Goal: Transaction & Acquisition: Subscribe to service/newsletter

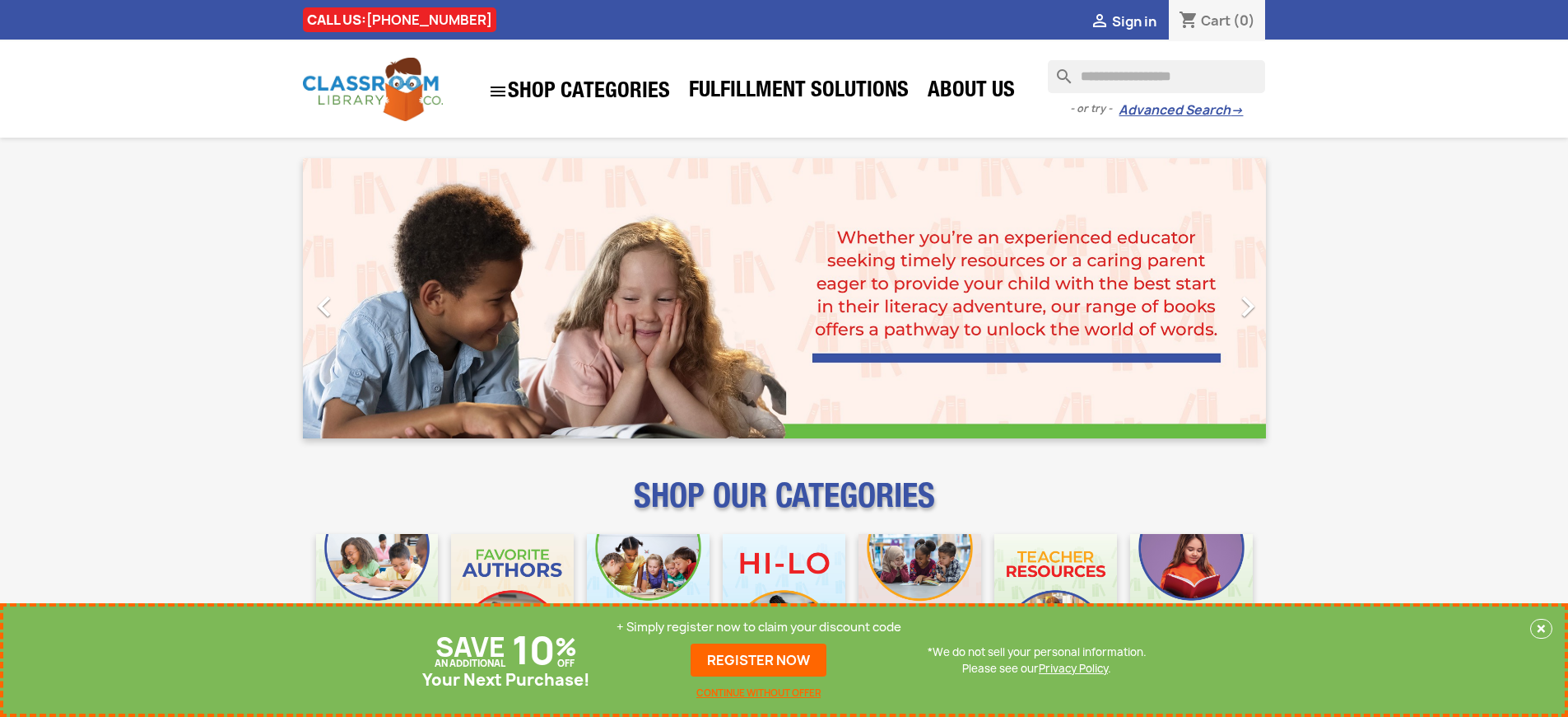
click at [759, 627] on p "+ Simply register now to claim your discount code" at bounding box center [758, 627] width 284 height 16
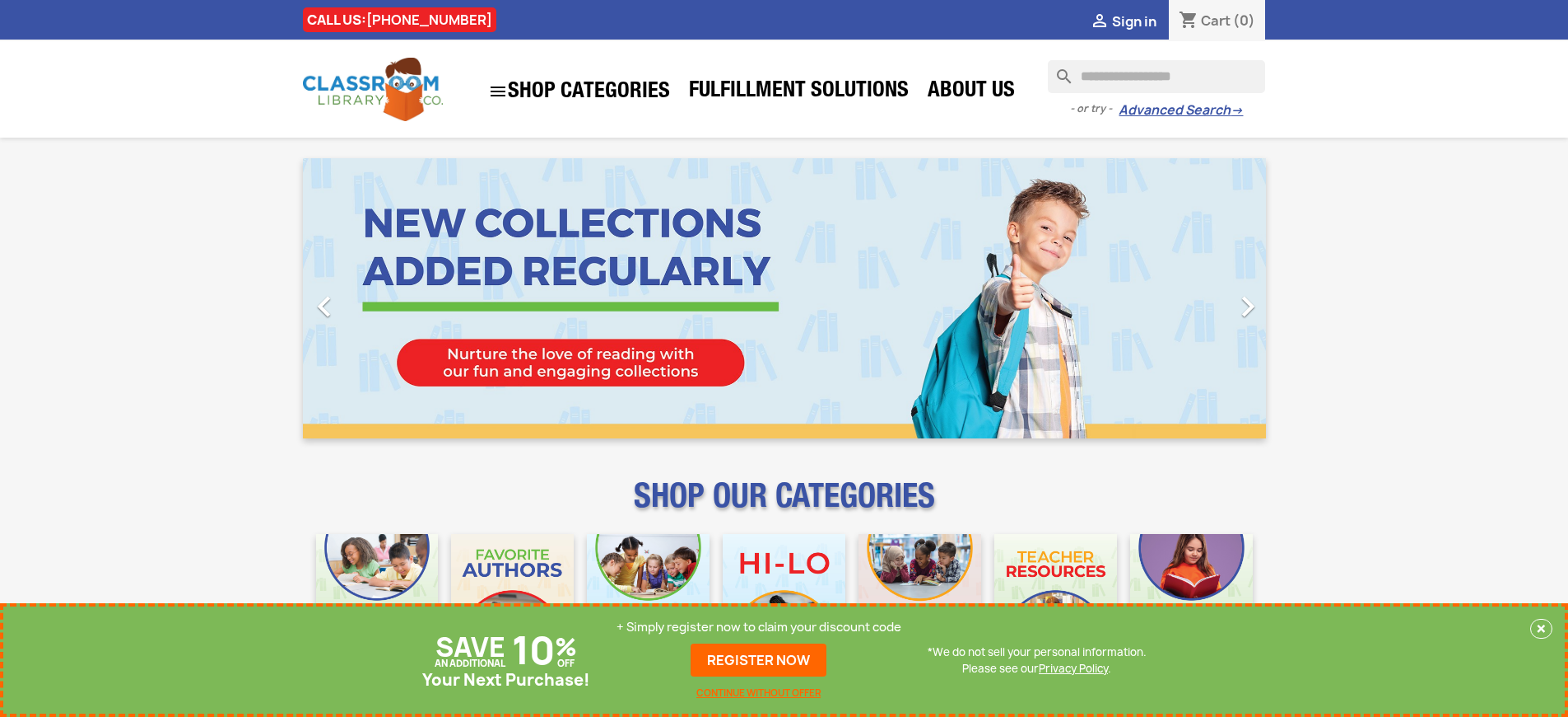
click at [759, 627] on p "+ Simply register now to claim your discount code" at bounding box center [758, 627] width 284 height 16
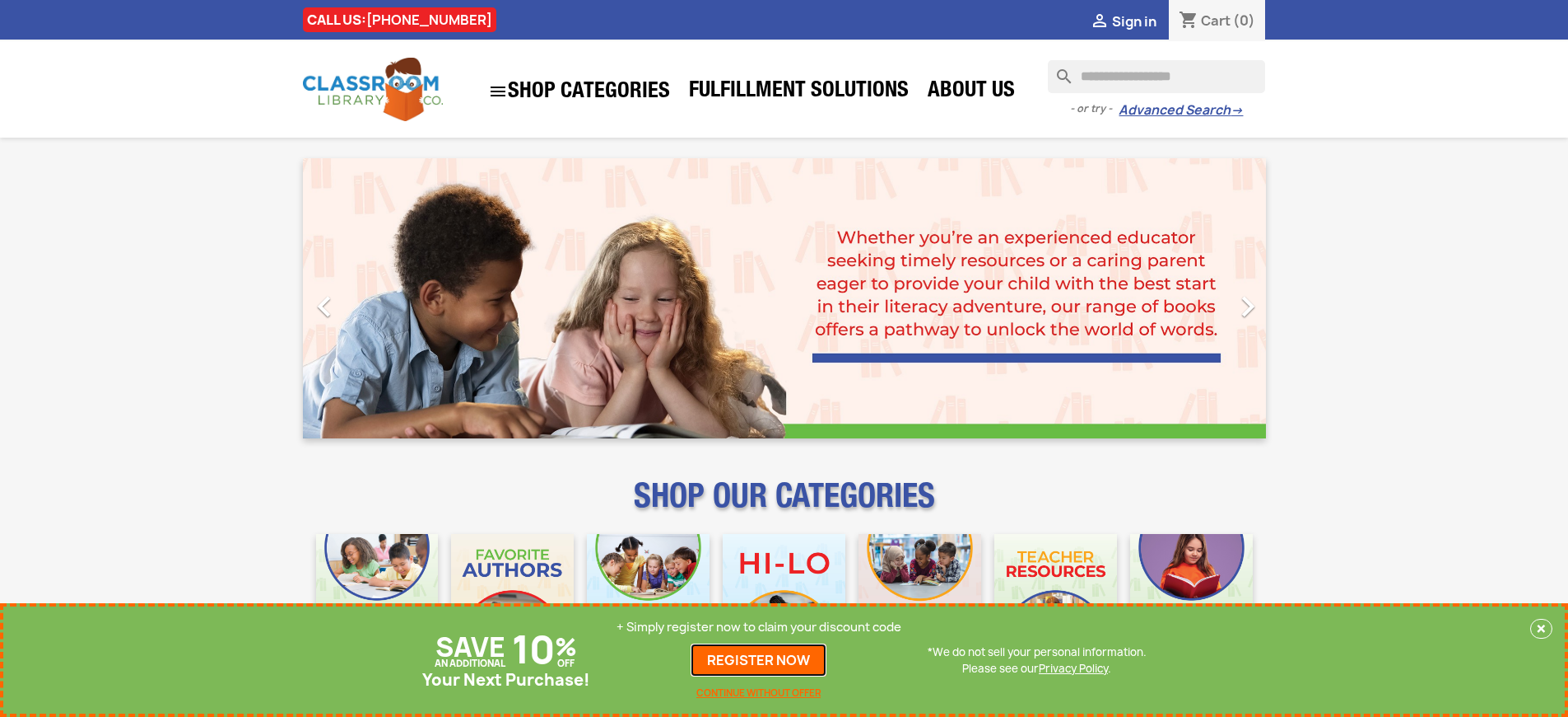
click at [759, 660] on link "REGISTER NOW" at bounding box center [758, 660] width 136 height 33
click at [759, 627] on p "+ Simply register now to claim your discount code" at bounding box center [758, 627] width 284 height 16
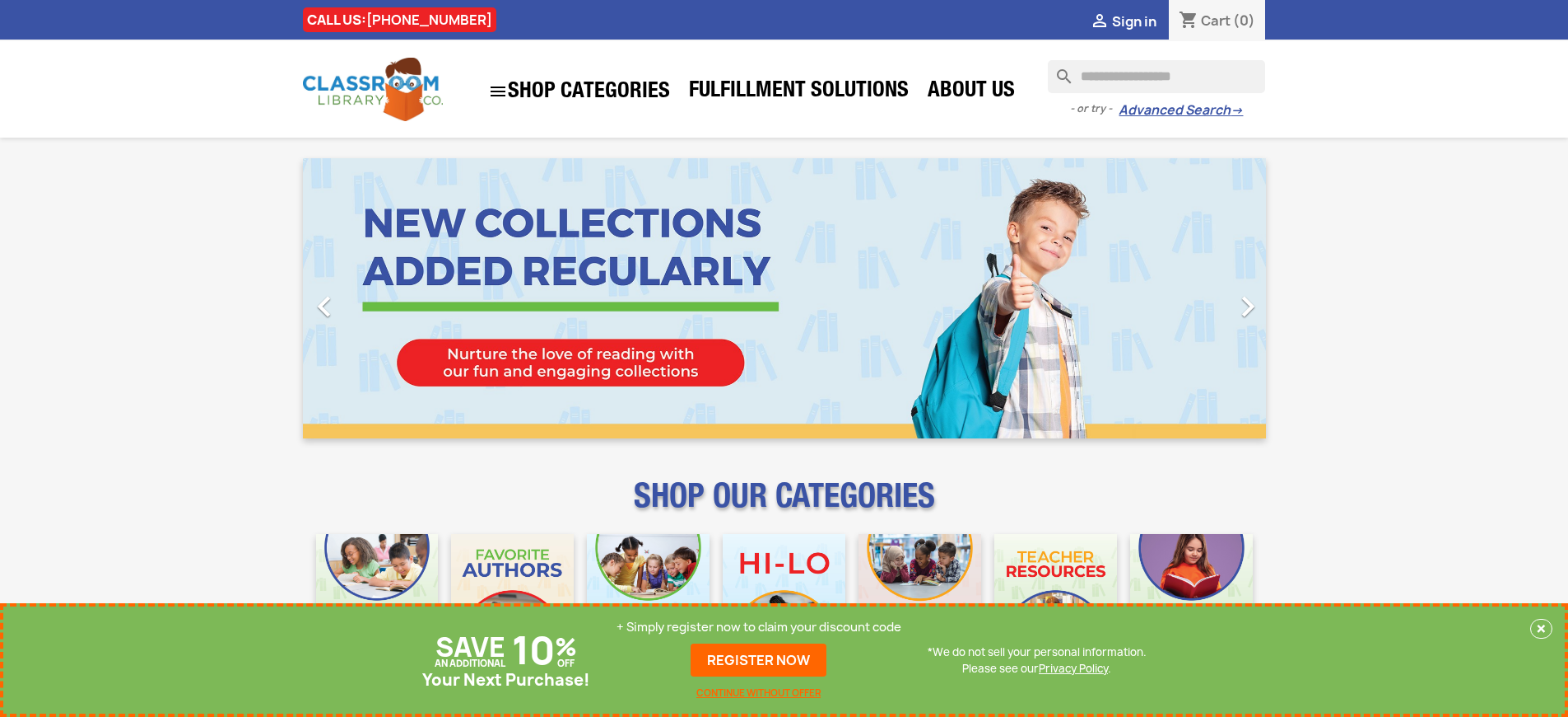
click at [759, 627] on p "+ Simply register now to claim your discount code" at bounding box center [758, 627] width 284 height 16
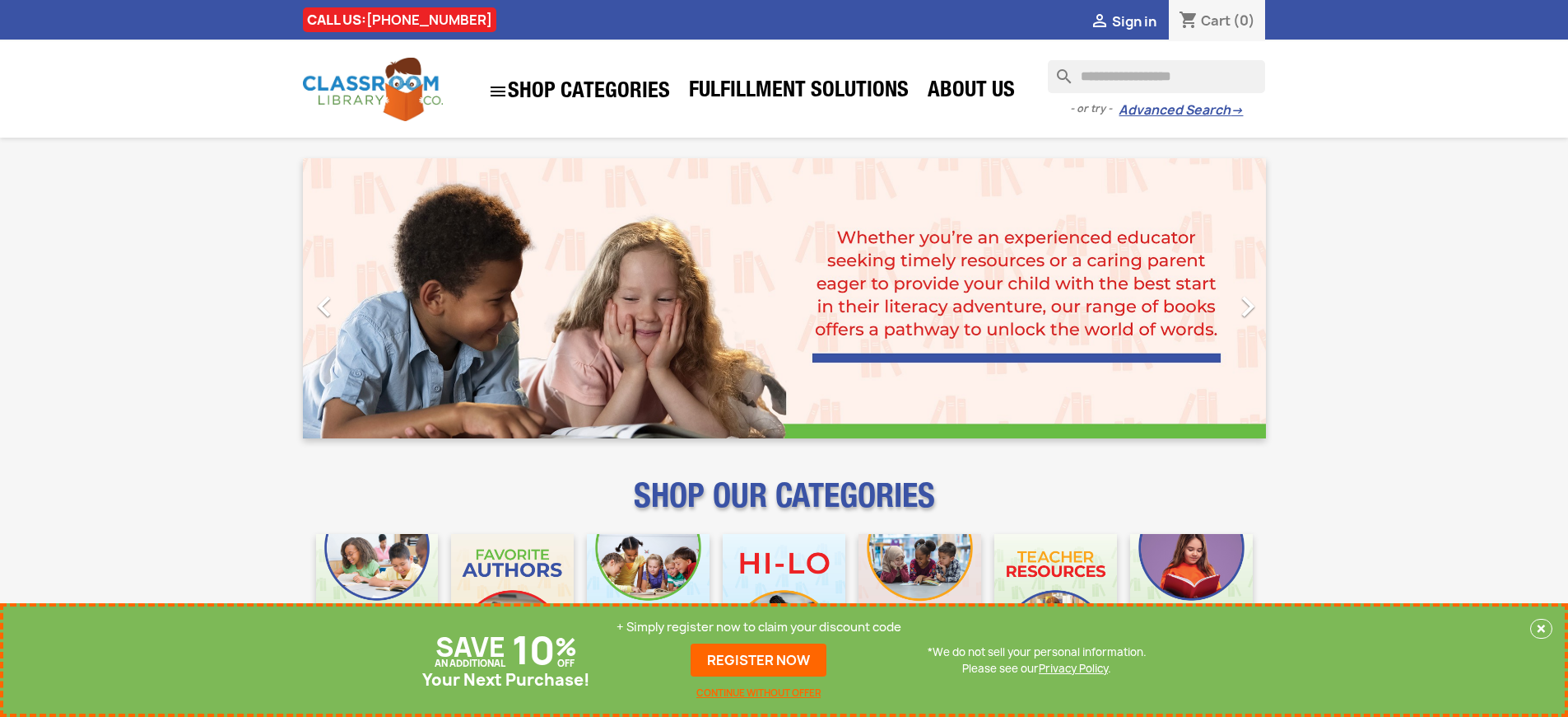
click at [759, 627] on p "+ Simply register now to claim your discount code" at bounding box center [758, 627] width 284 height 16
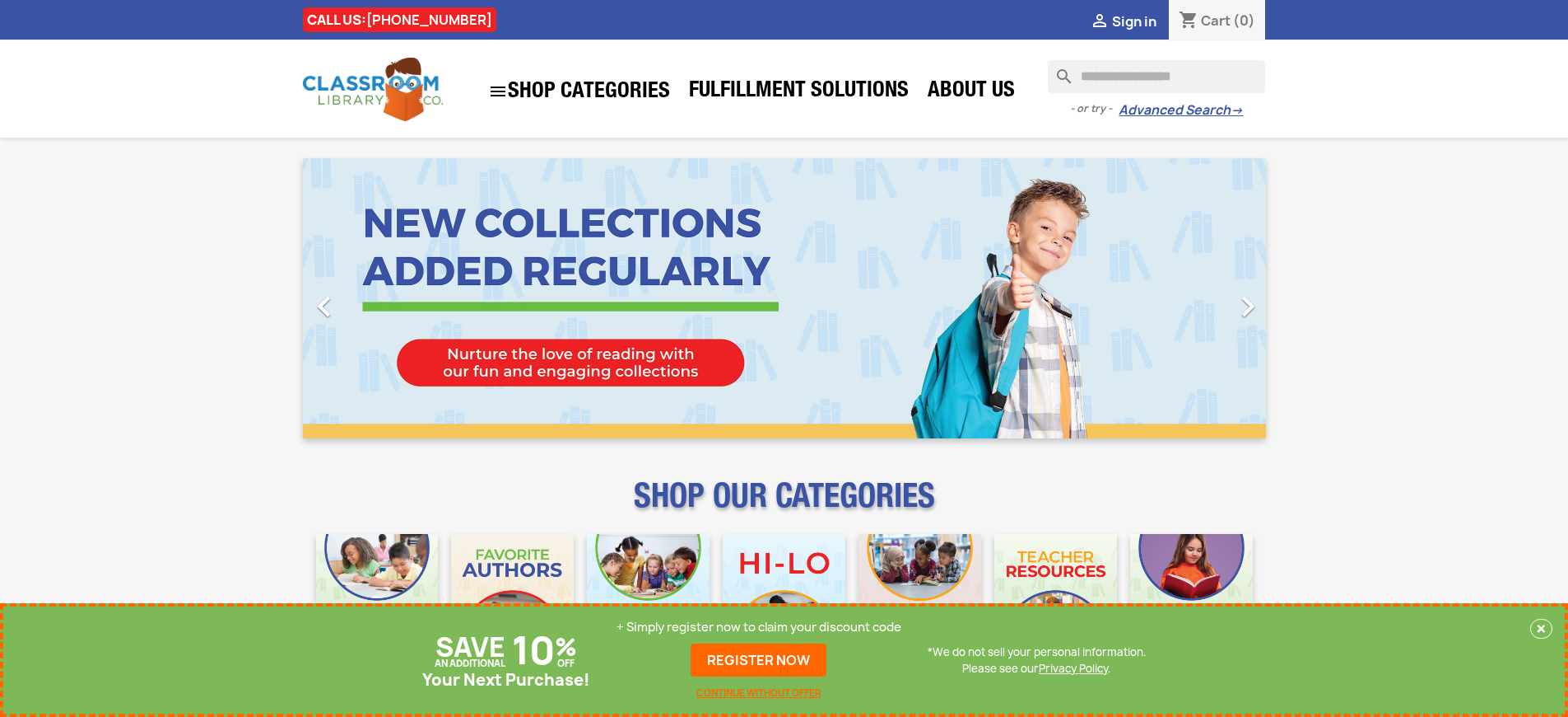
click at [759, 627] on p "+ Simply register now to claim your discount code" at bounding box center [758, 627] width 284 height 16
click at [759, 660] on link "REGISTER NOW" at bounding box center [758, 660] width 136 height 33
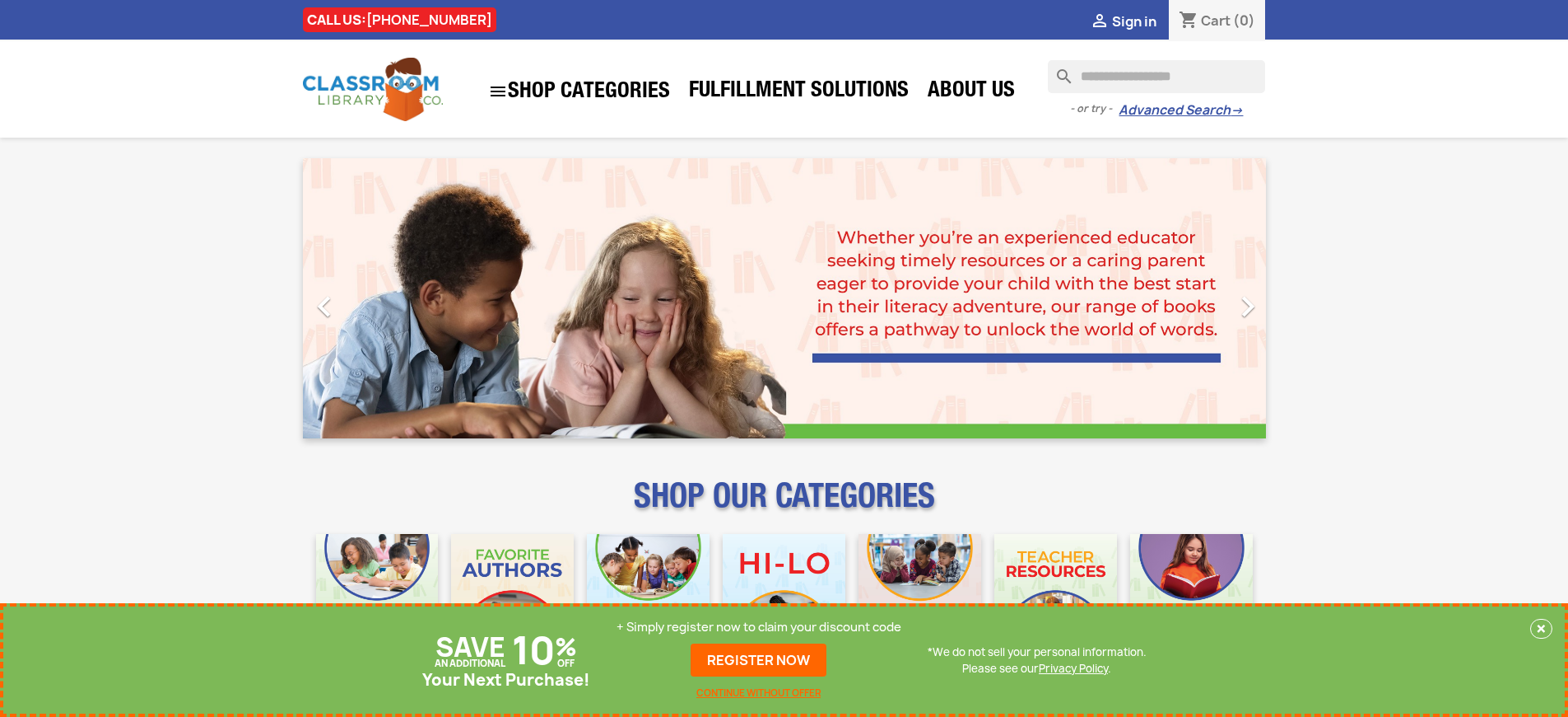
click at [759, 627] on p "+ Simply register now to claim your discount code" at bounding box center [758, 627] width 284 height 16
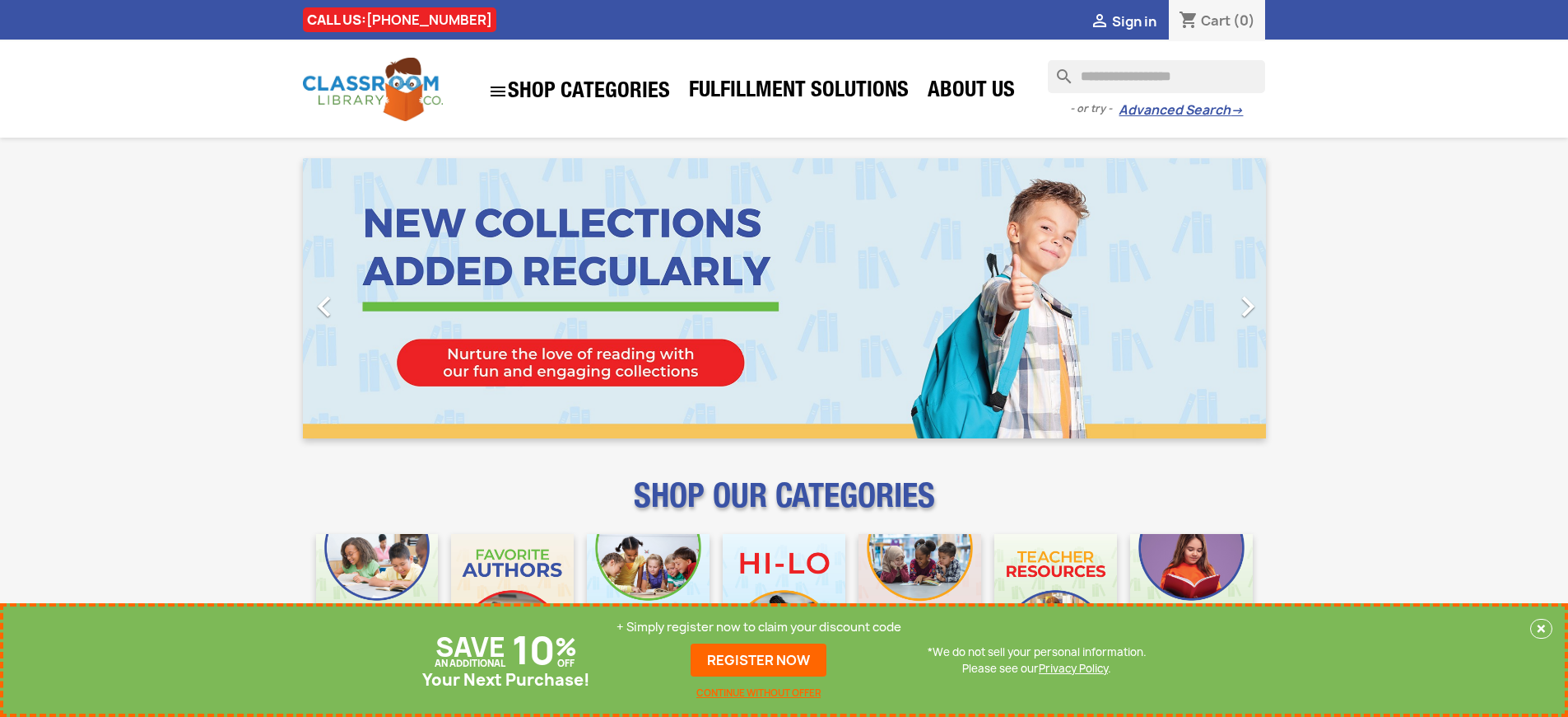
click at [759, 627] on p "+ Simply register now to claim your discount code" at bounding box center [758, 627] width 284 height 16
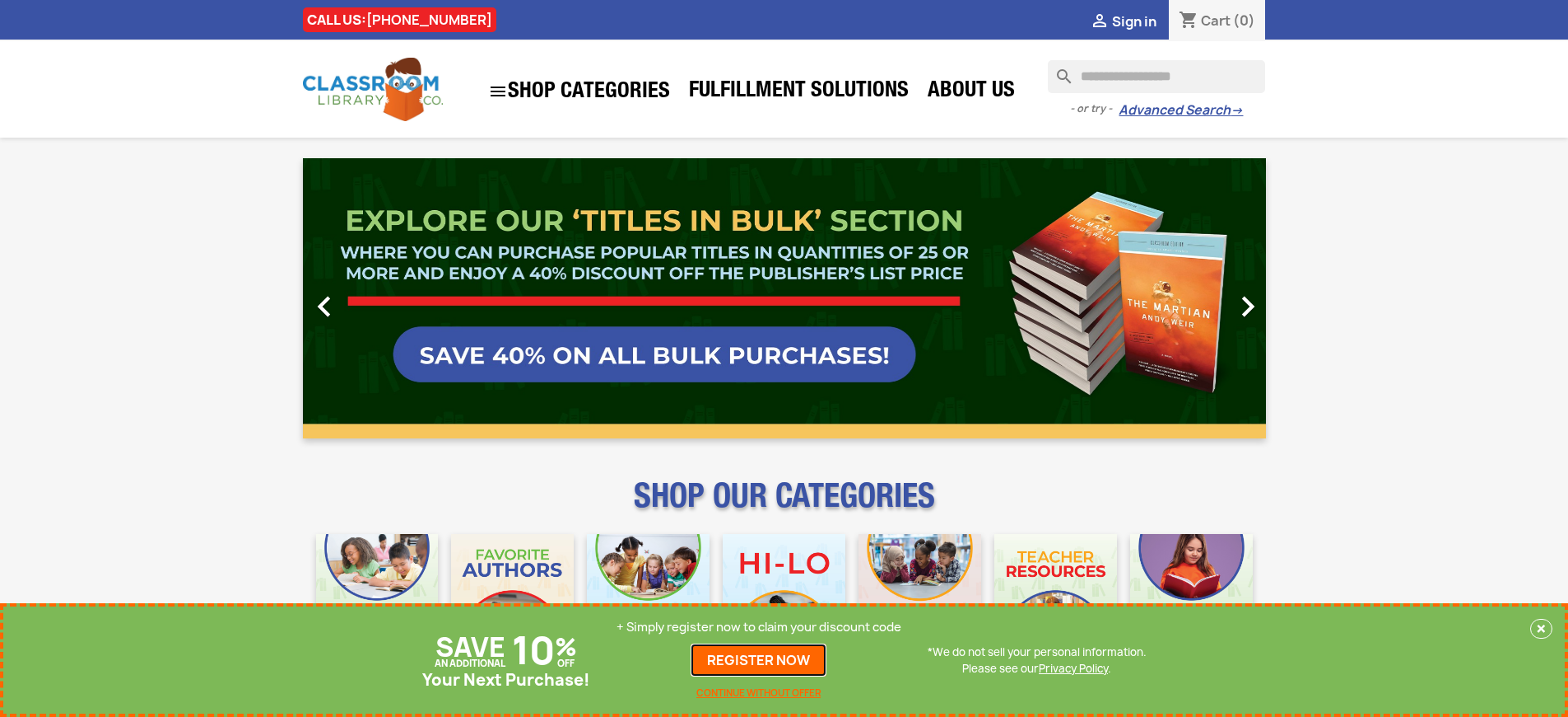
click at [759, 660] on link "REGISTER NOW" at bounding box center [758, 660] width 136 height 33
